Goal: Transaction & Acquisition: Purchase product/service

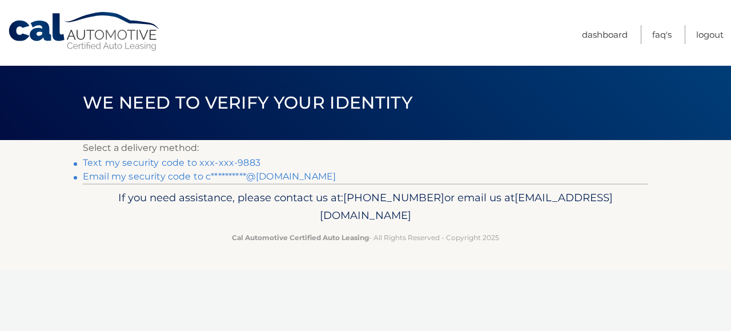
click at [172, 164] on link "Text my security code to xxx-xxx-9883" at bounding box center [172, 162] width 178 height 11
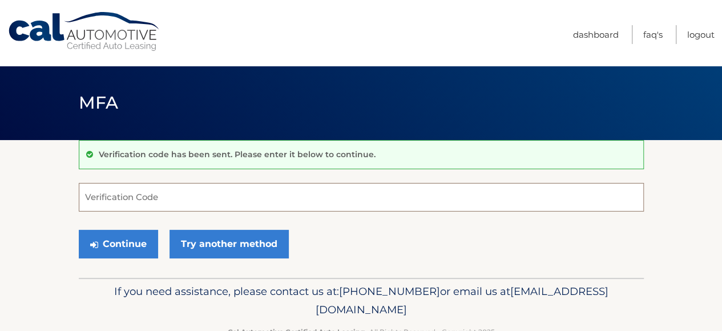
click at [129, 204] on input "Verification Code" at bounding box center [361, 197] width 565 height 29
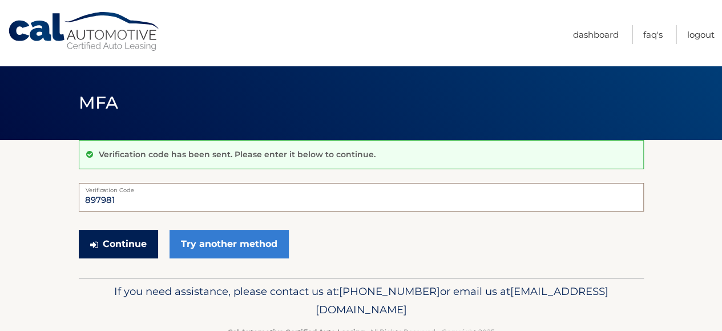
type input "897981"
click at [121, 245] on button "Continue" at bounding box center [118, 243] width 79 height 29
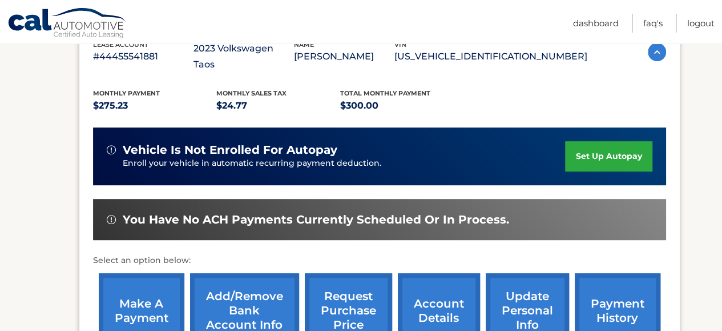
scroll to position [228, 0]
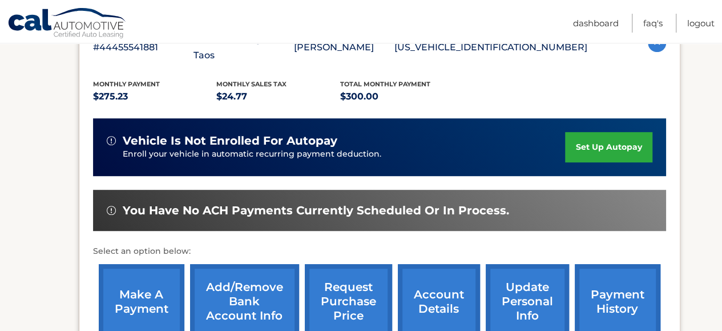
click at [155, 283] on link "make a payment" at bounding box center [142, 301] width 86 height 75
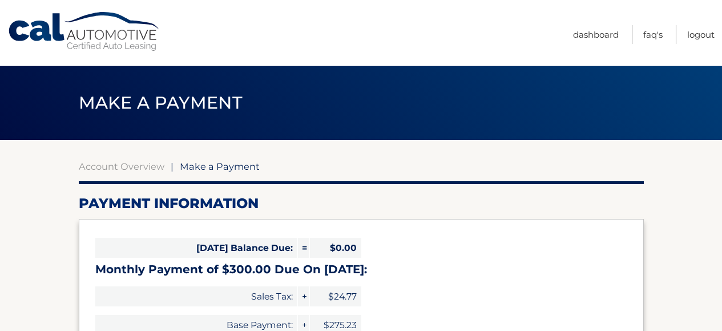
select select "YTNlN2Q5ZmEtZjA5Yy00NTIxLWJhNDUtOWE2NTgxYjkxYjA4"
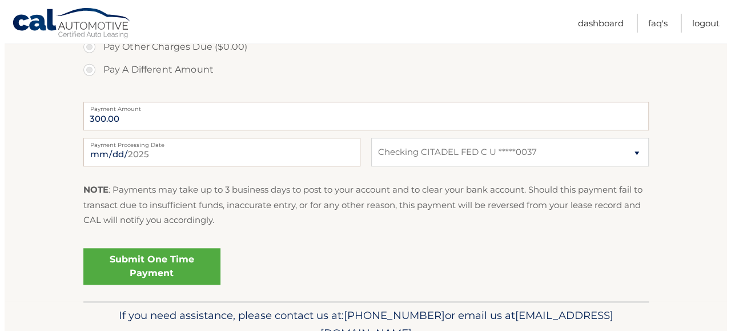
scroll to position [457, 0]
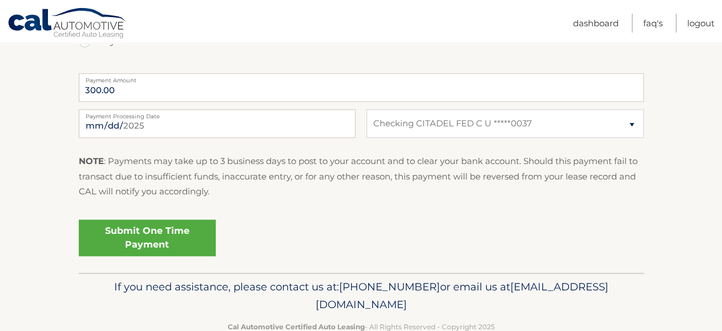
click at [154, 237] on link "Submit One Time Payment" at bounding box center [147, 237] width 137 height 37
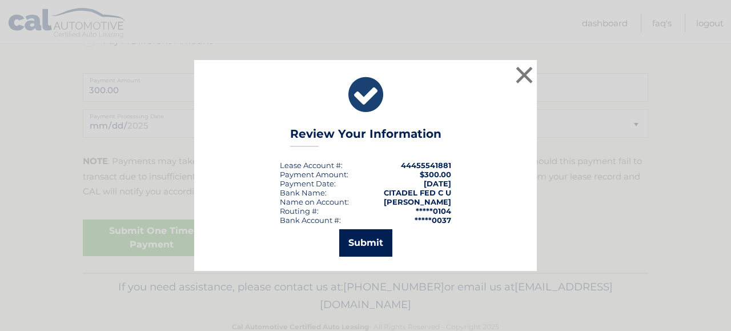
click at [379, 246] on button "Submit" at bounding box center [365, 242] width 53 height 27
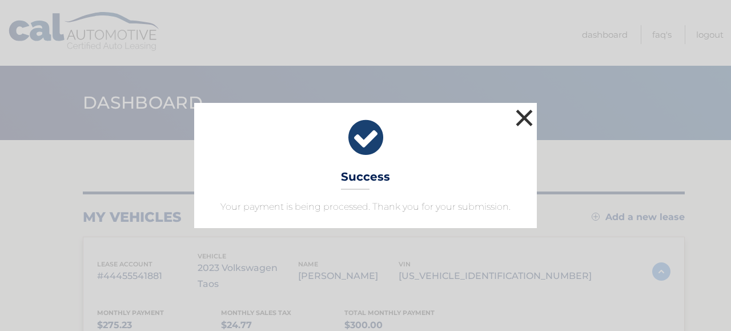
click at [523, 120] on button "×" at bounding box center [524, 117] width 23 height 23
